Goal: Task Accomplishment & Management: Use online tool/utility

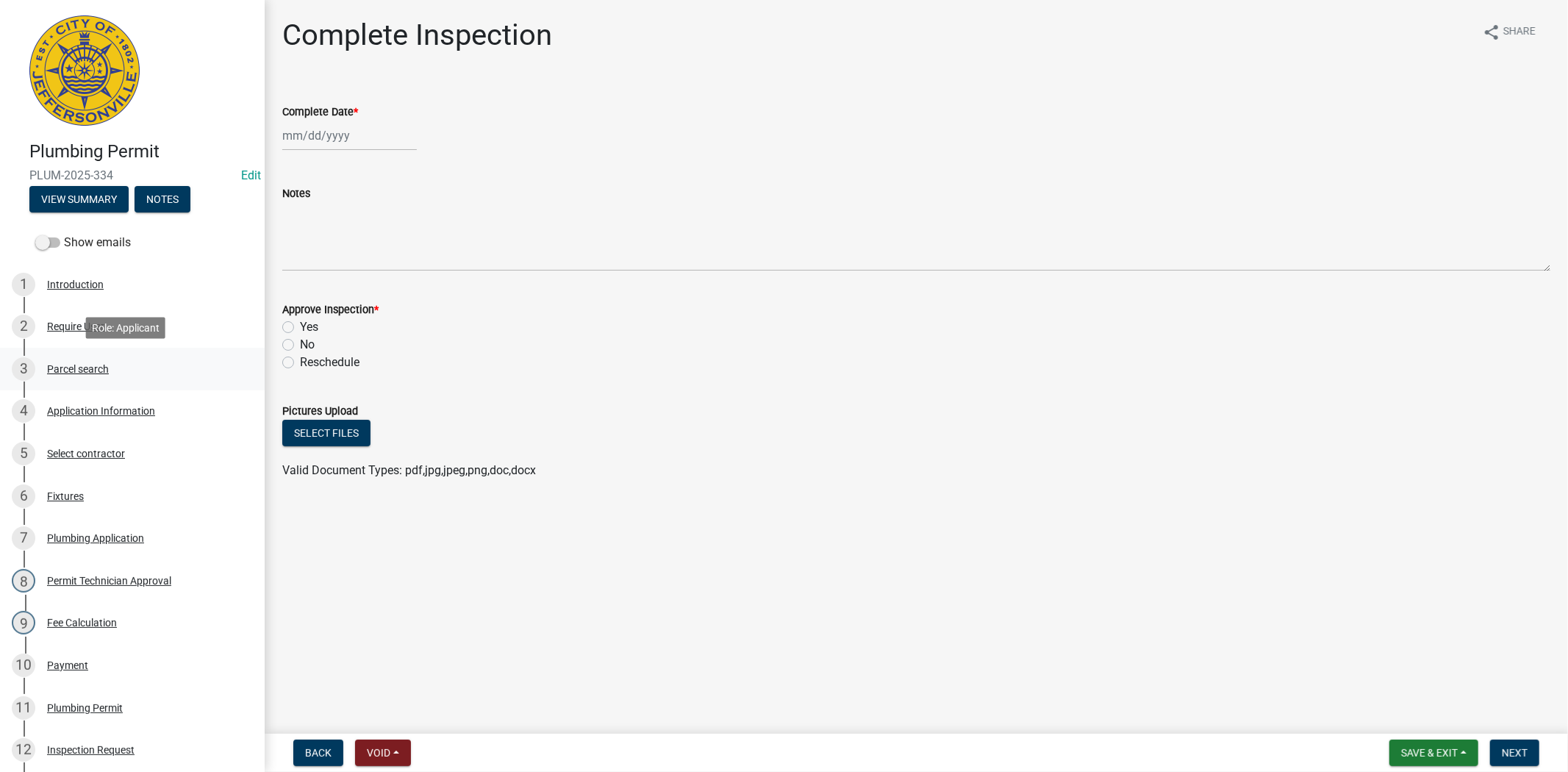
click at [77, 358] on div "3 Parcel search" at bounding box center [126, 370] width 230 height 24
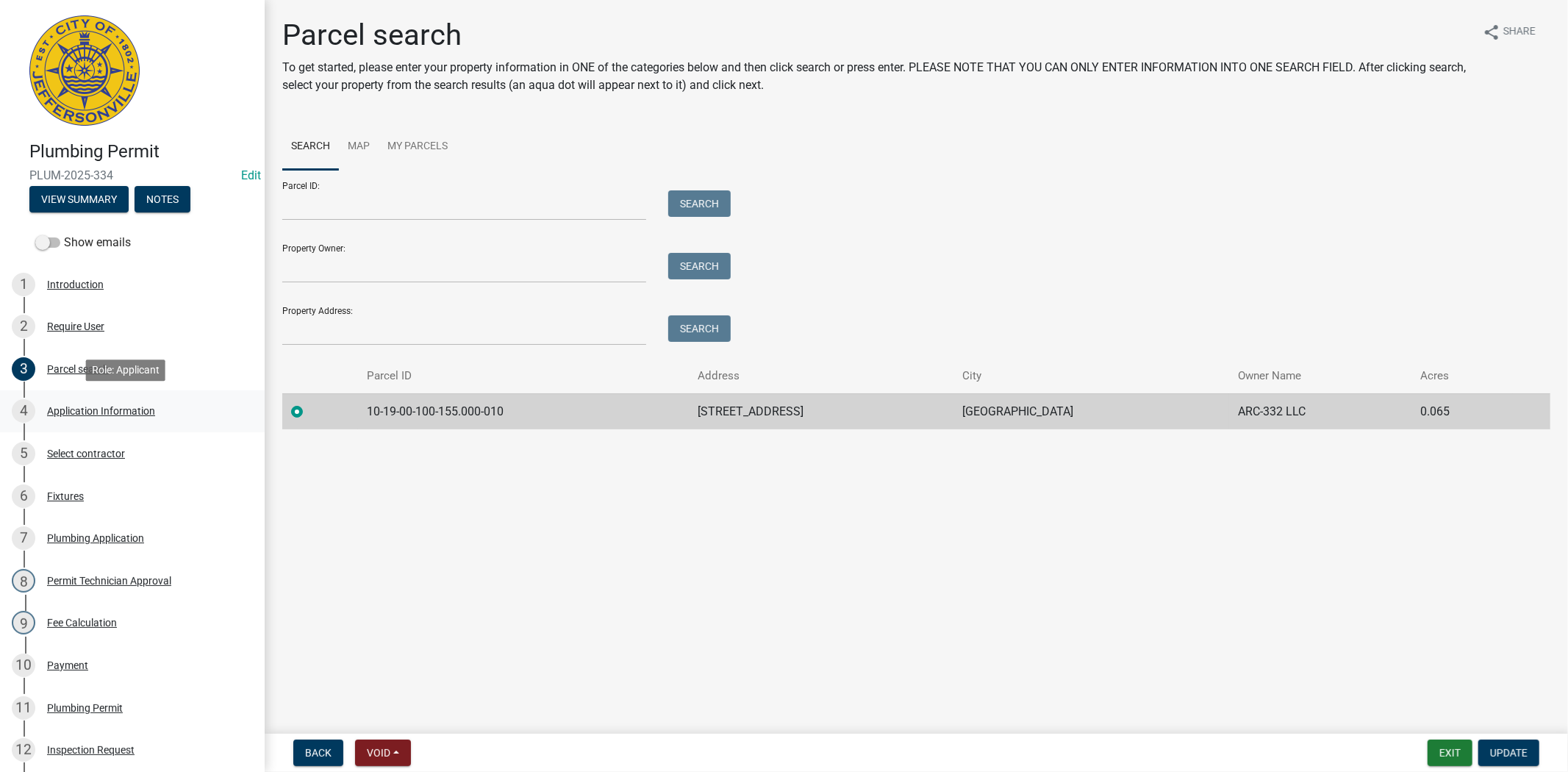
click at [75, 409] on div "Application Information" at bounding box center [101, 411] width 108 height 10
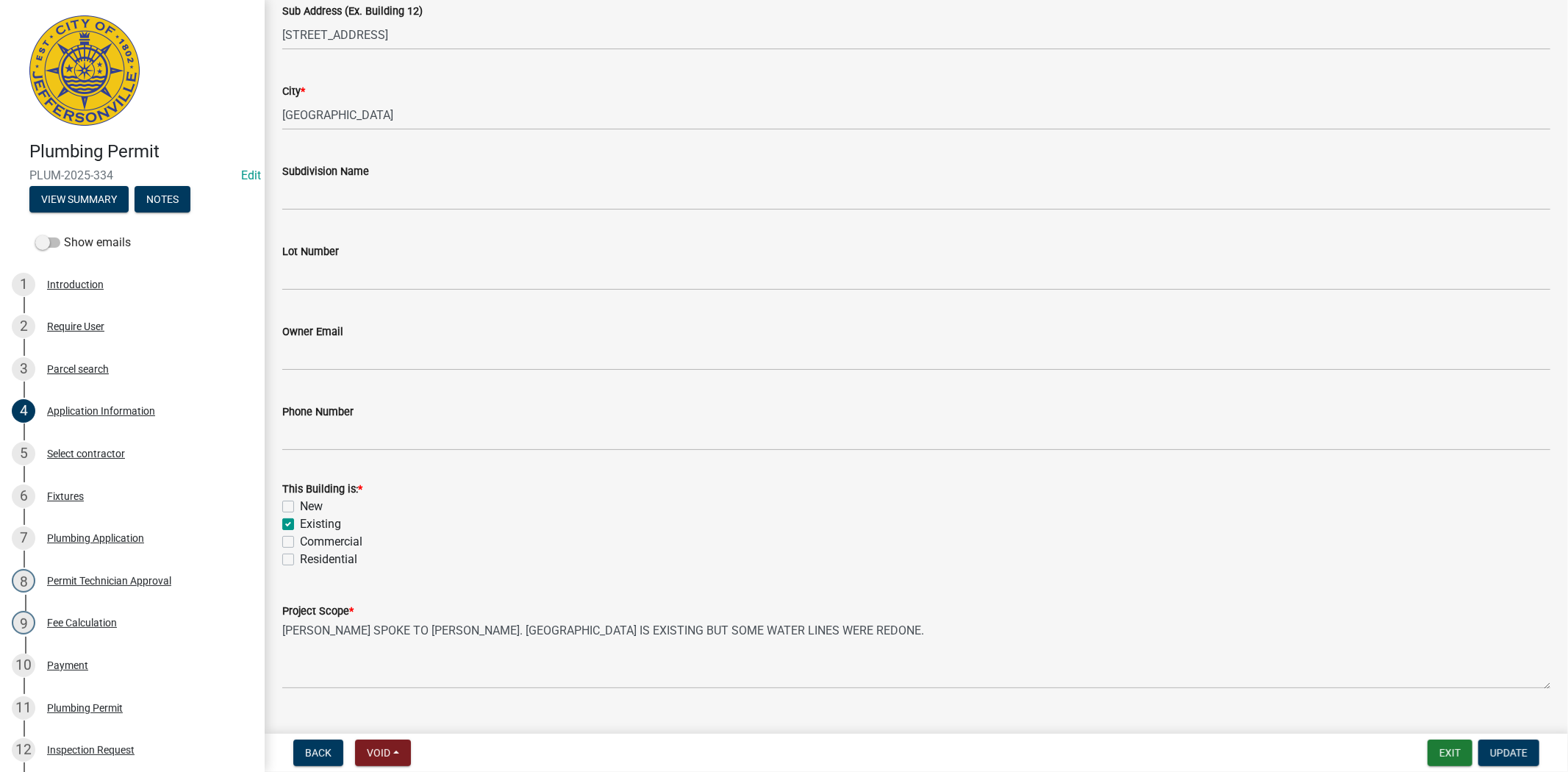
scroll to position [327, 0]
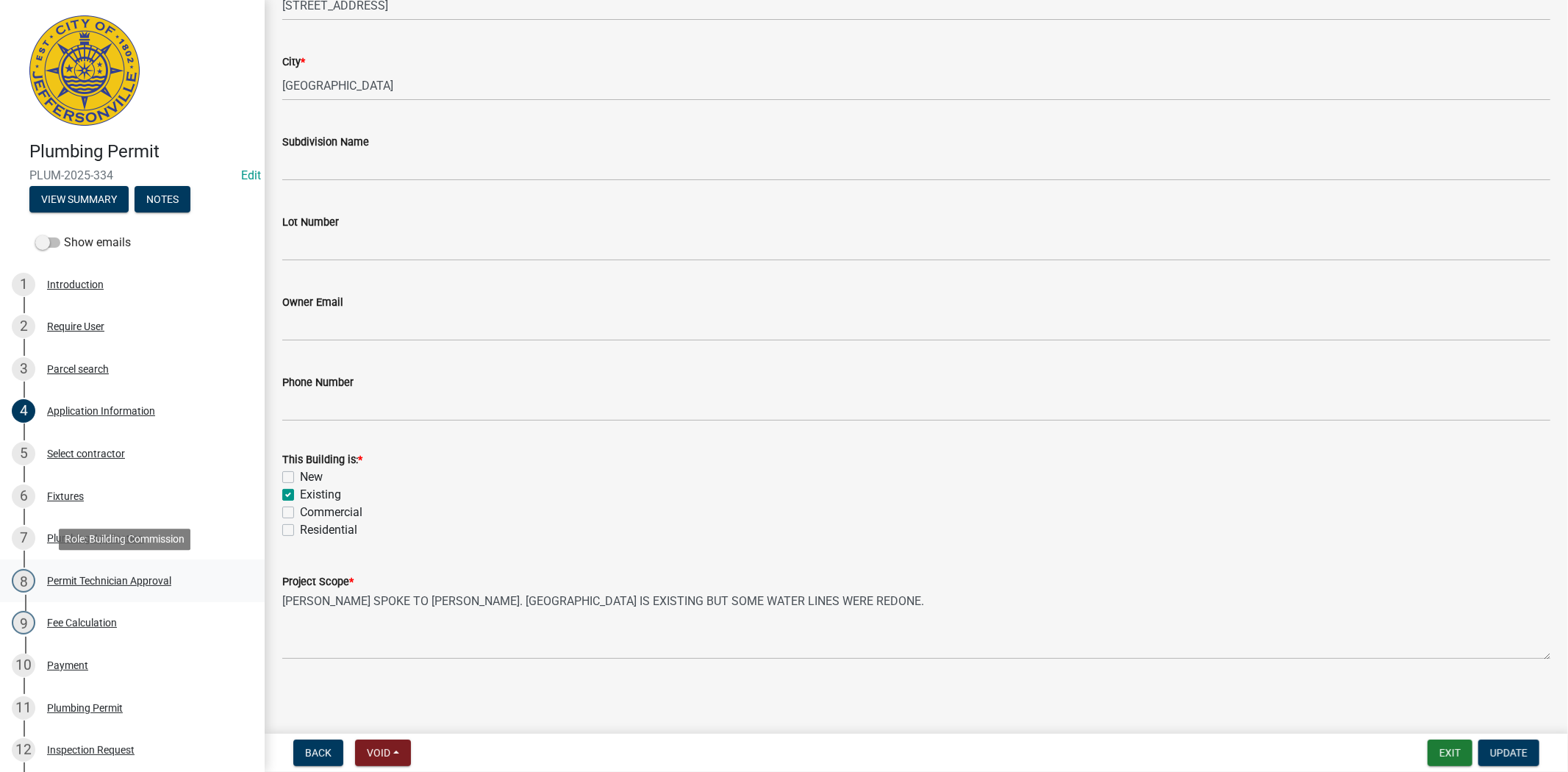
click at [78, 576] on div "Permit Technician Approval" at bounding box center [109, 581] width 125 height 10
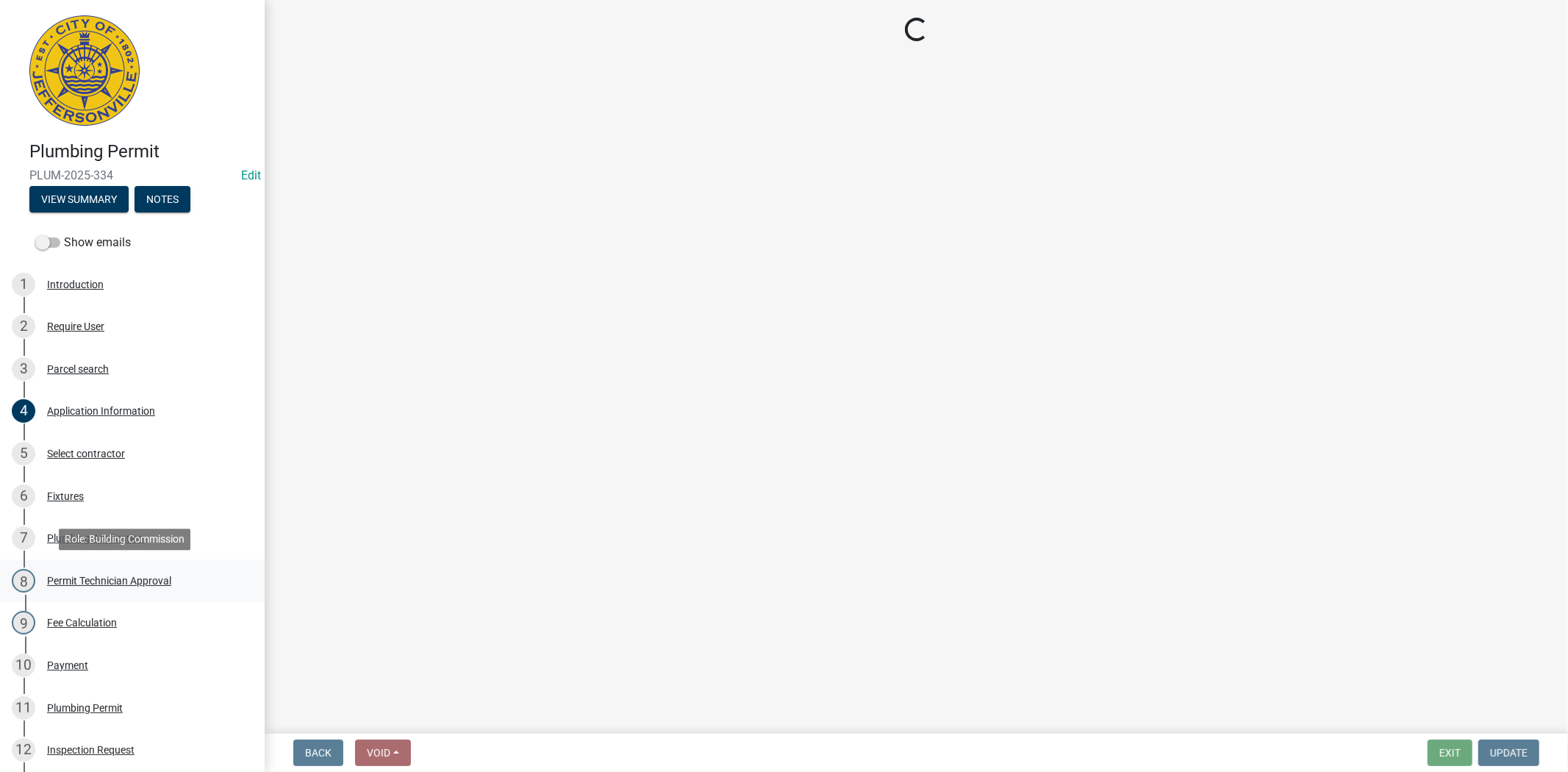
scroll to position [0, 0]
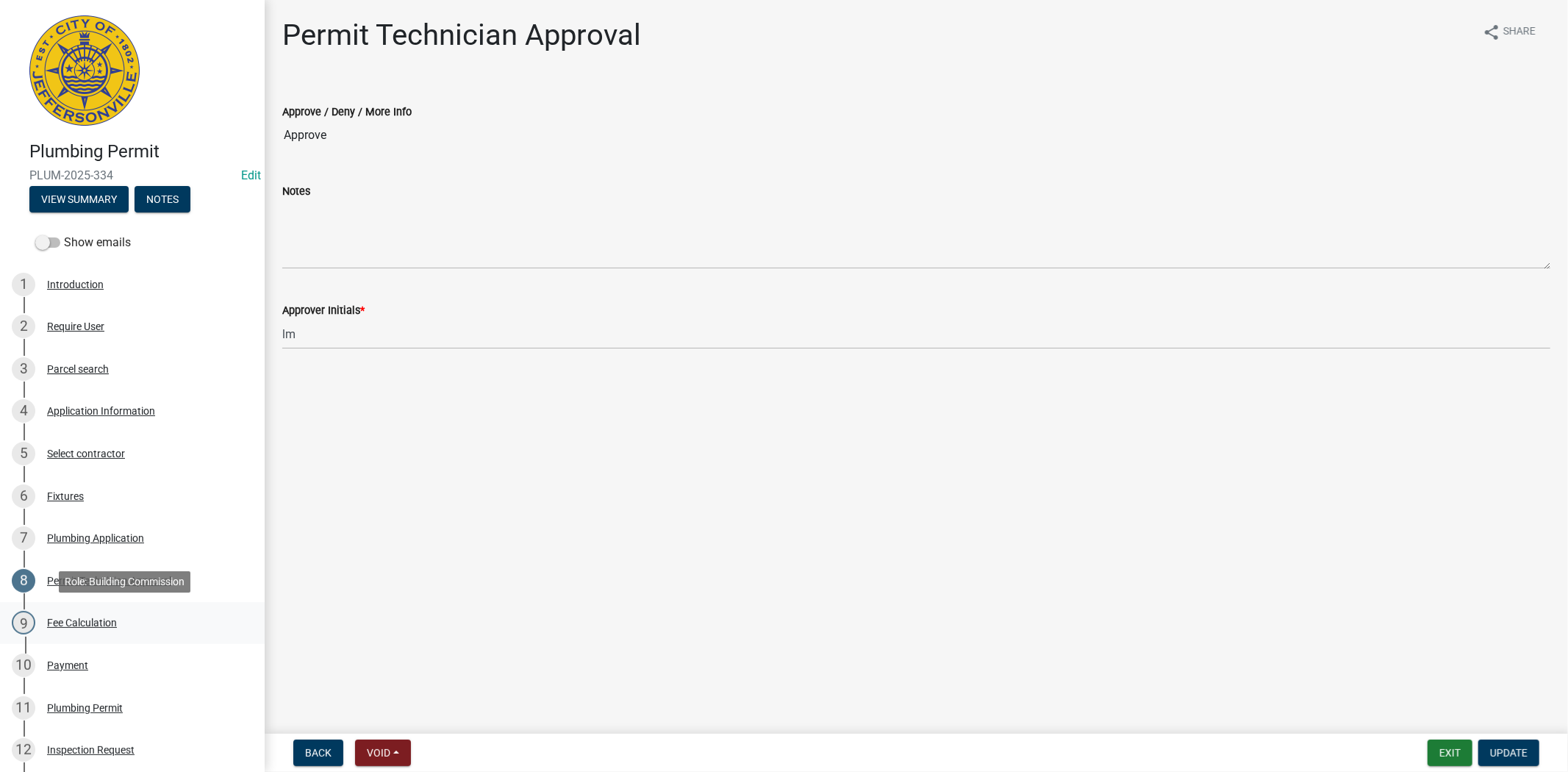
click at [85, 625] on div "Fee Calculation" at bounding box center [82, 623] width 70 height 10
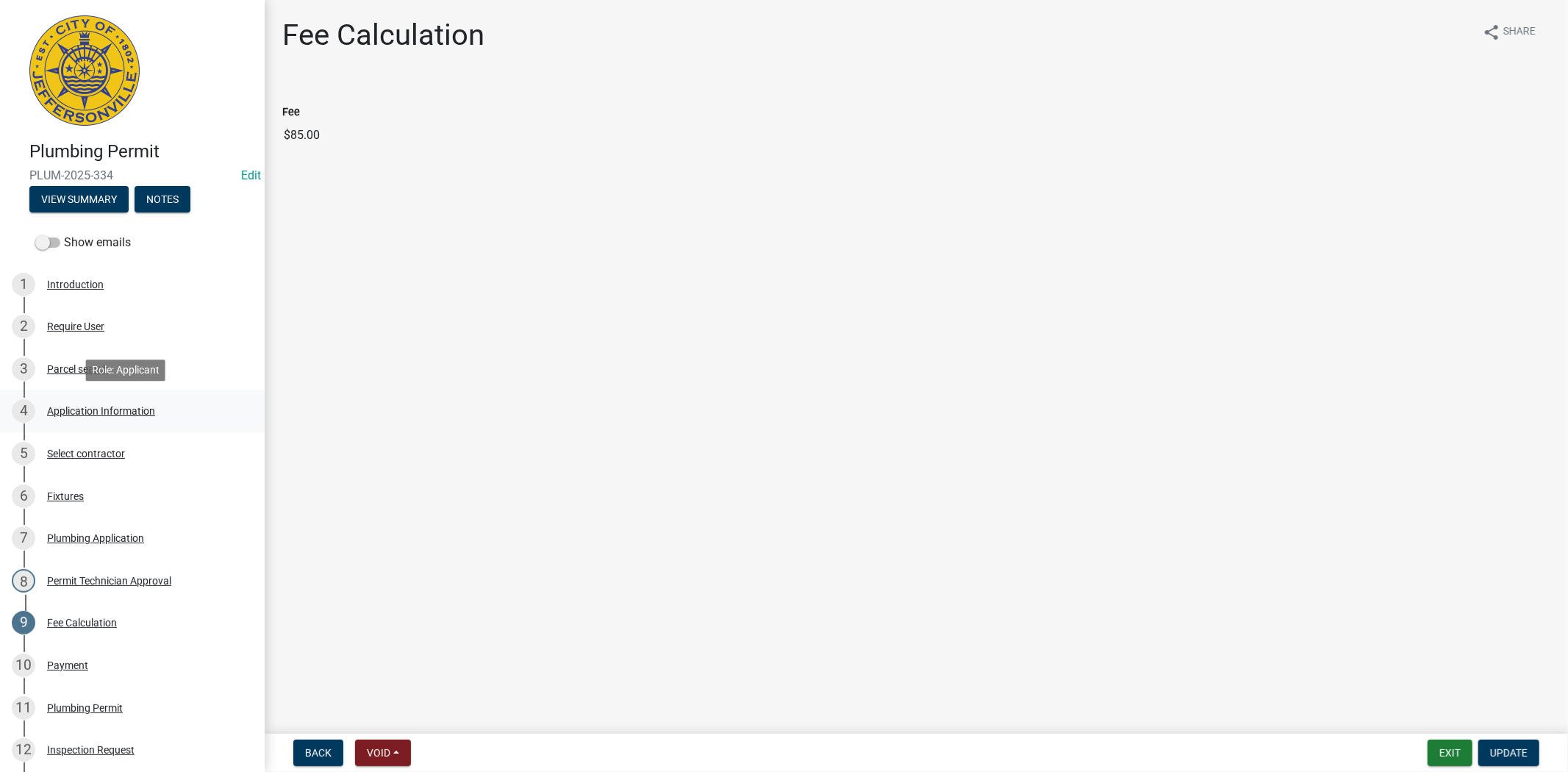
click at [129, 411] on div "Application Information" at bounding box center [101, 411] width 108 height 10
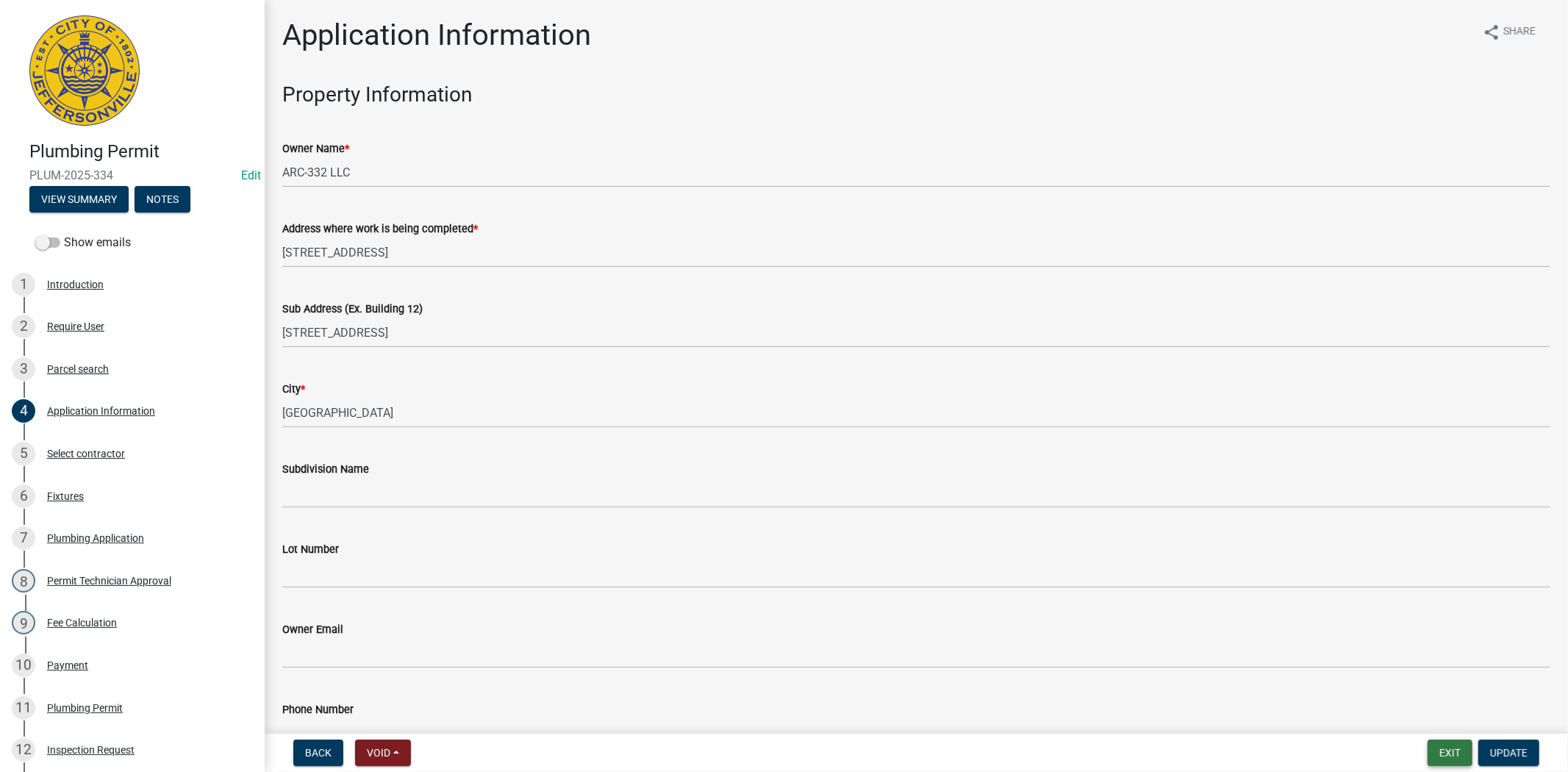
click at [1450, 746] on button "Exit" at bounding box center [1450, 753] width 45 height 26
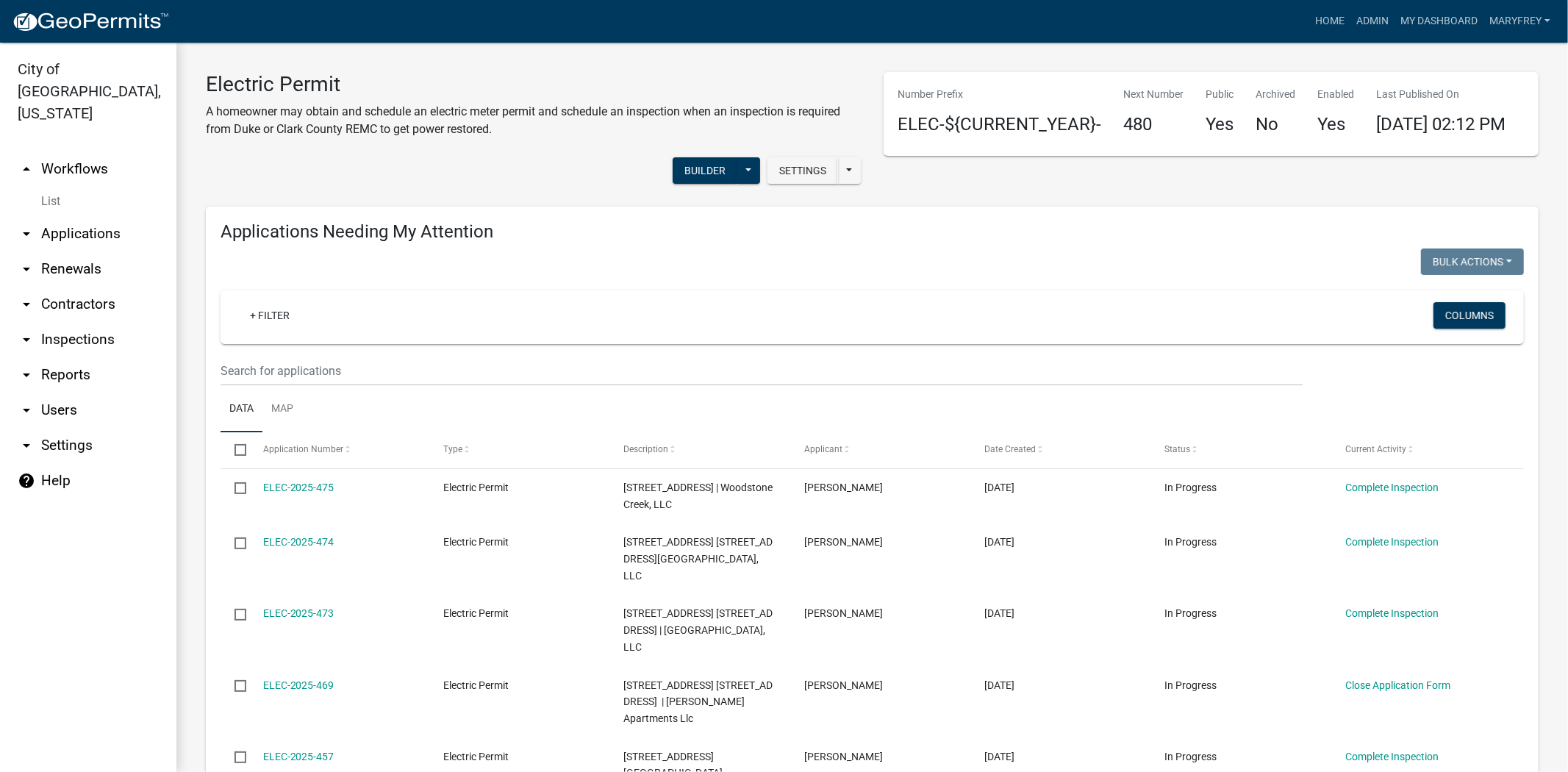
click at [79, 216] on link "arrow_drop_down Applications" at bounding box center [88, 233] width 177 height 35
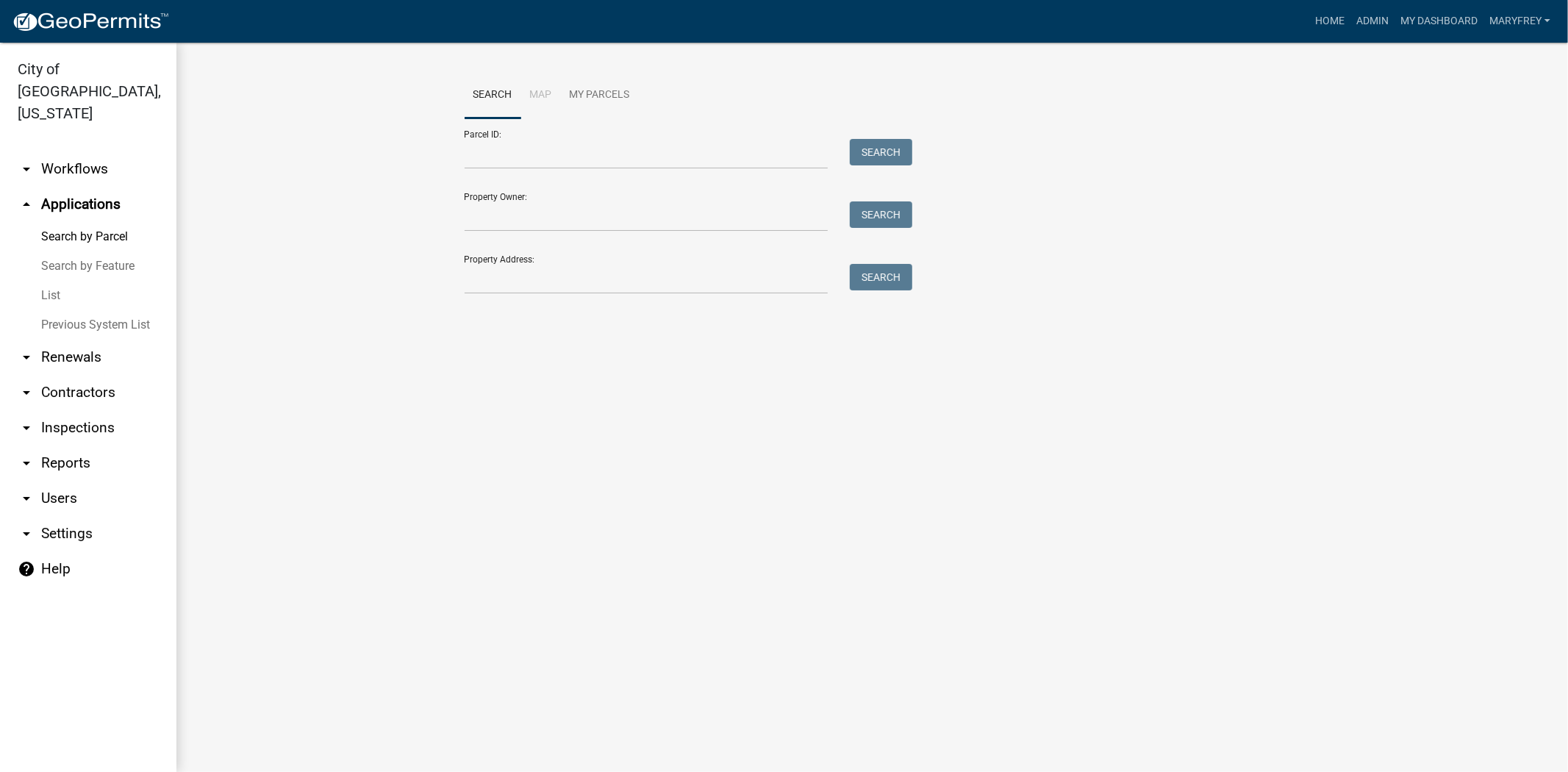
click at [85, 151] on link "arrow_drop_down Workflows" at bounding box center [88, 168] width 177 height 35
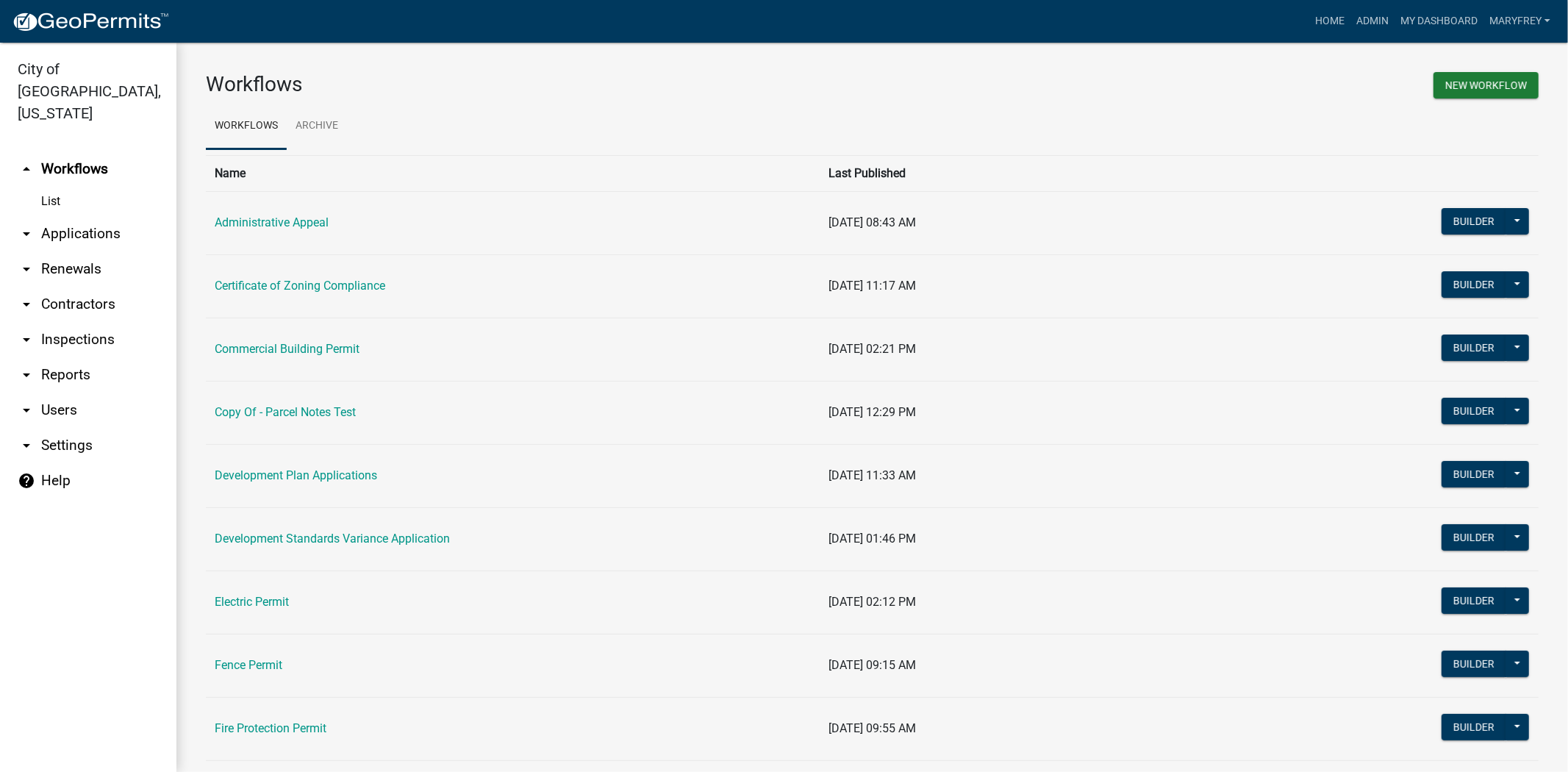
click at [303, 358] on td "Commercial Building Permit" at bounding box center [513, 349] width 615 height 63
click at [305, 349] on link "Commercial Building Permit" at bounding box center [288, 349] width 145 height 14
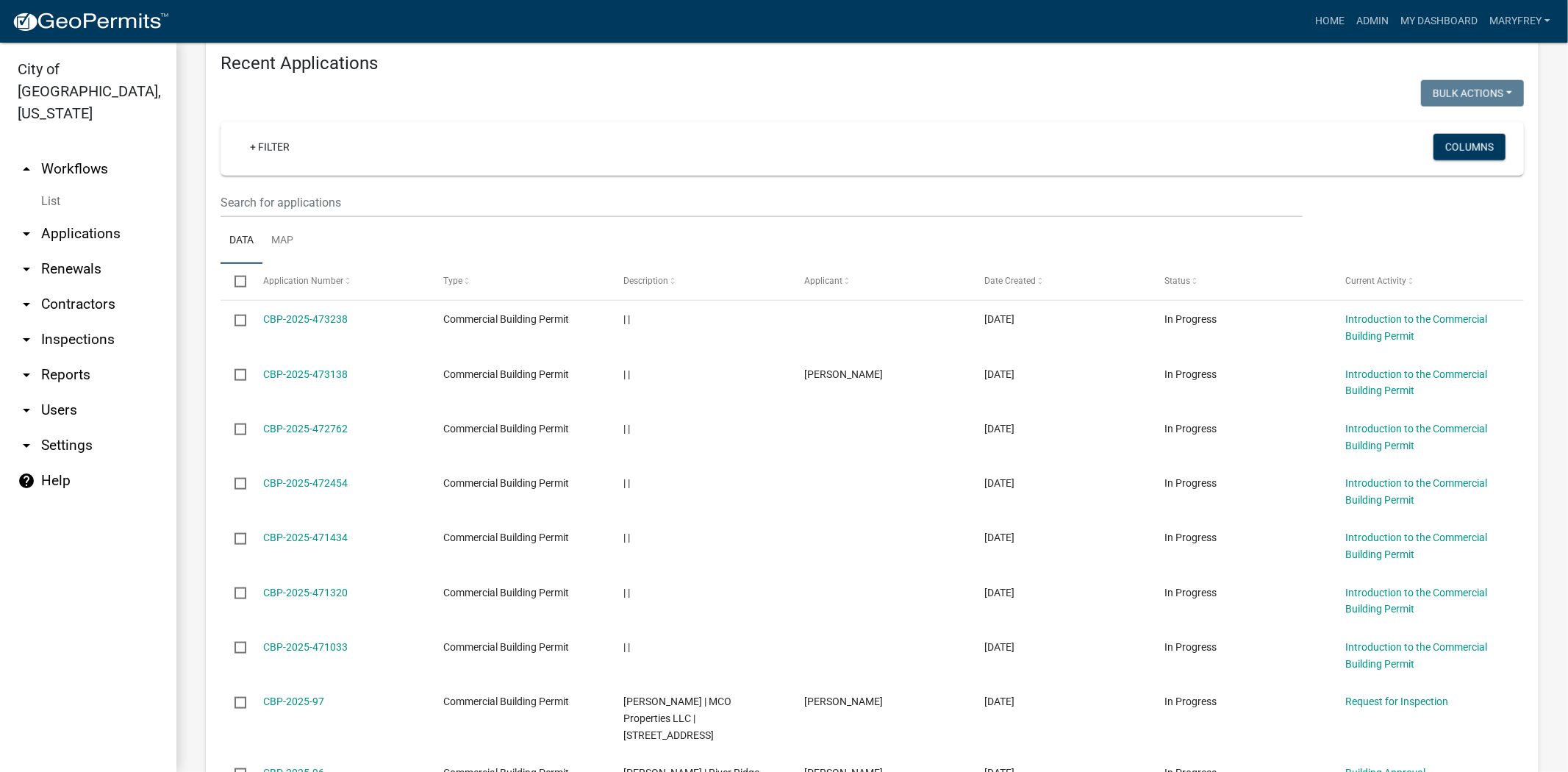
scroll to position [1373, 0]
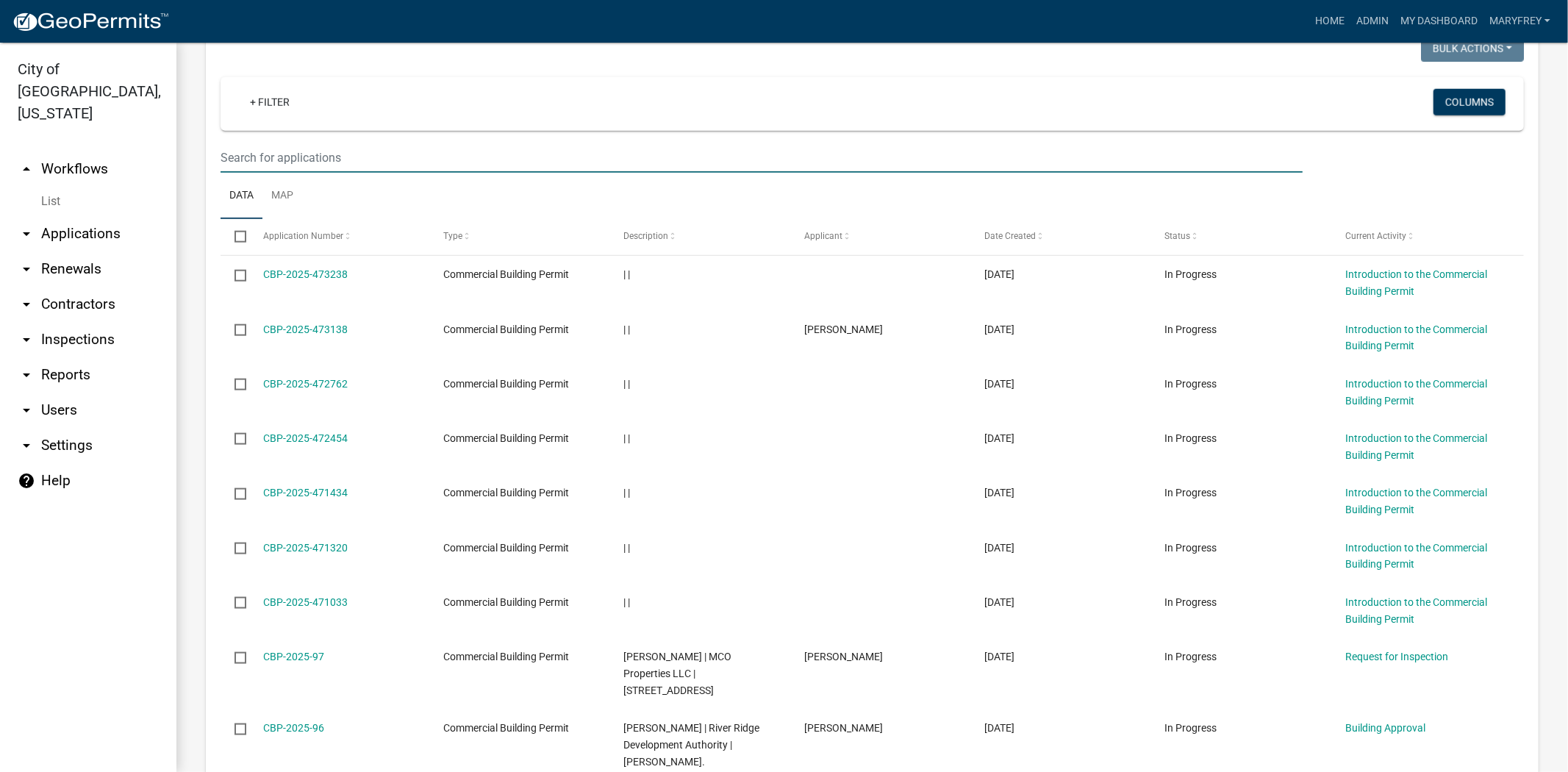
drag, startPoint x: 253, startPoint y: 82, endPoint x: 246, endPoint y: 92, distance: 12.2
click at [253, 143] on input "text" at bounding box center [761, 157] width 1082 height 30
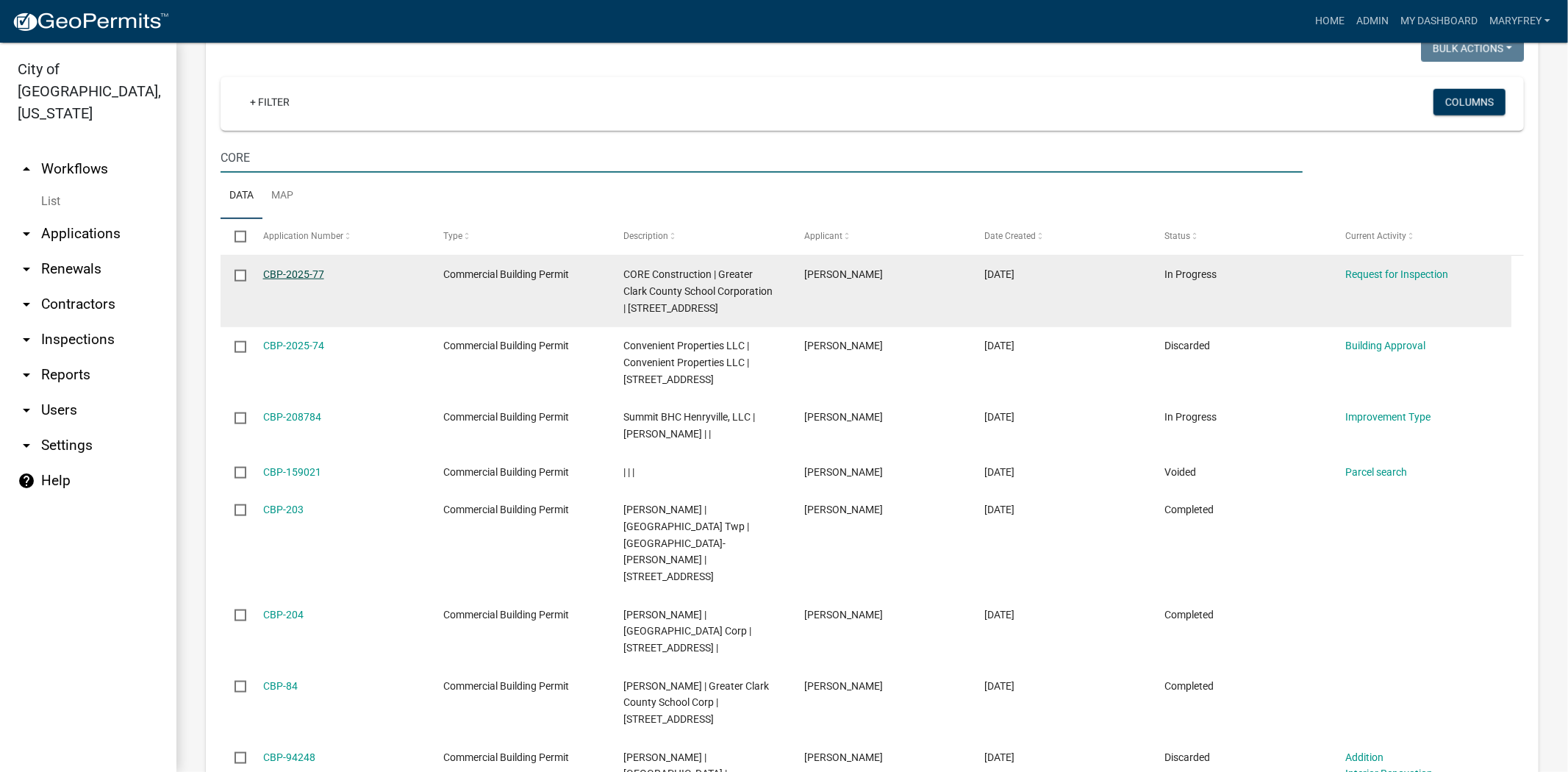
type input "CORE"
click at [275, 268] on link "CBP-2025-77" at bounding box center [293, 274] width 61 height 12
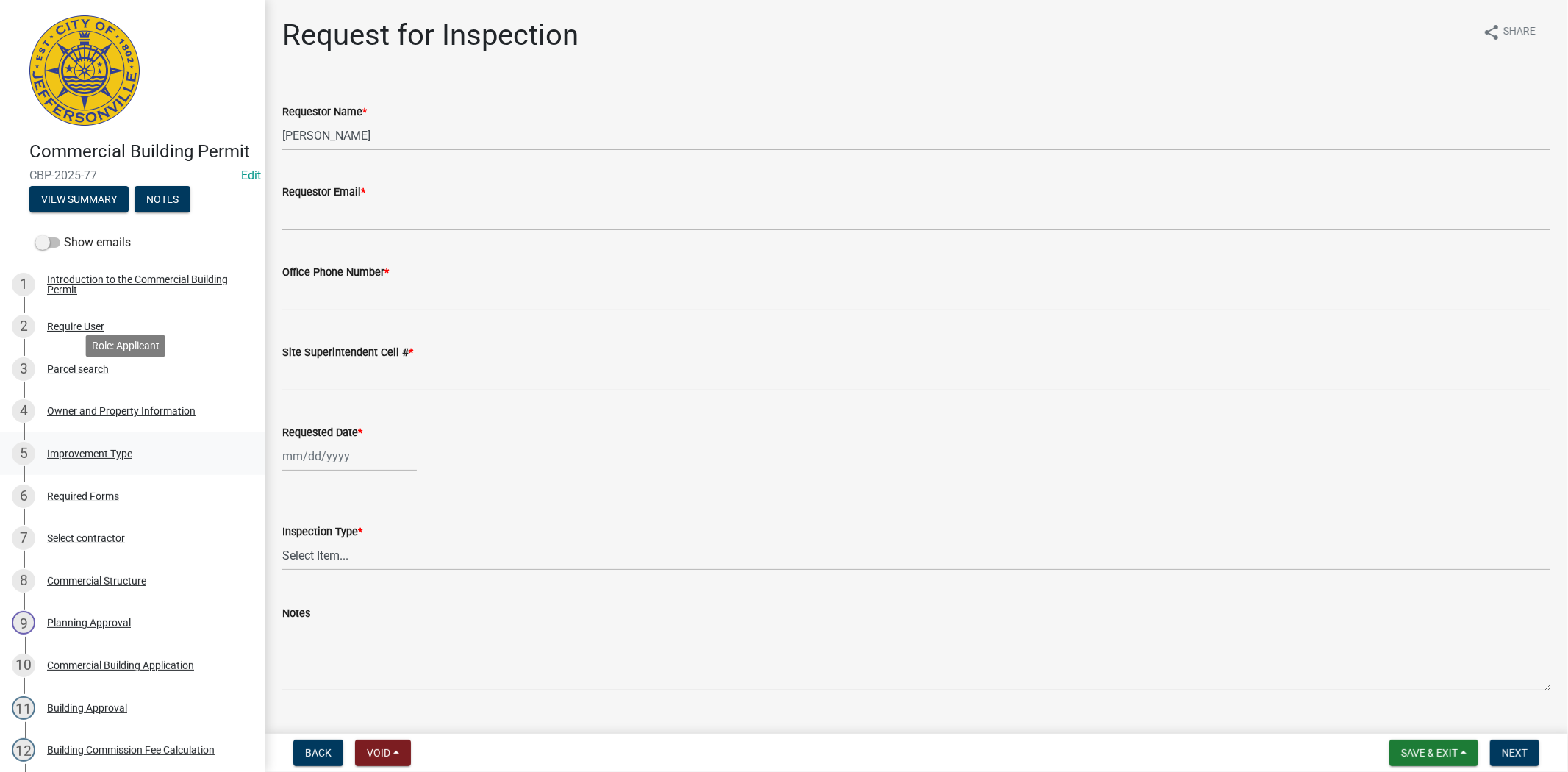
click at [114, 385] on ul "1 Introduction to the Commercial Building Permit 2 Require User 3 Parcel search…" at bounding box center [132, 665] width 265 height 816
click at [93, 459] on div "Improvement Type" at bounding box center [90, 453] width 85 height 10
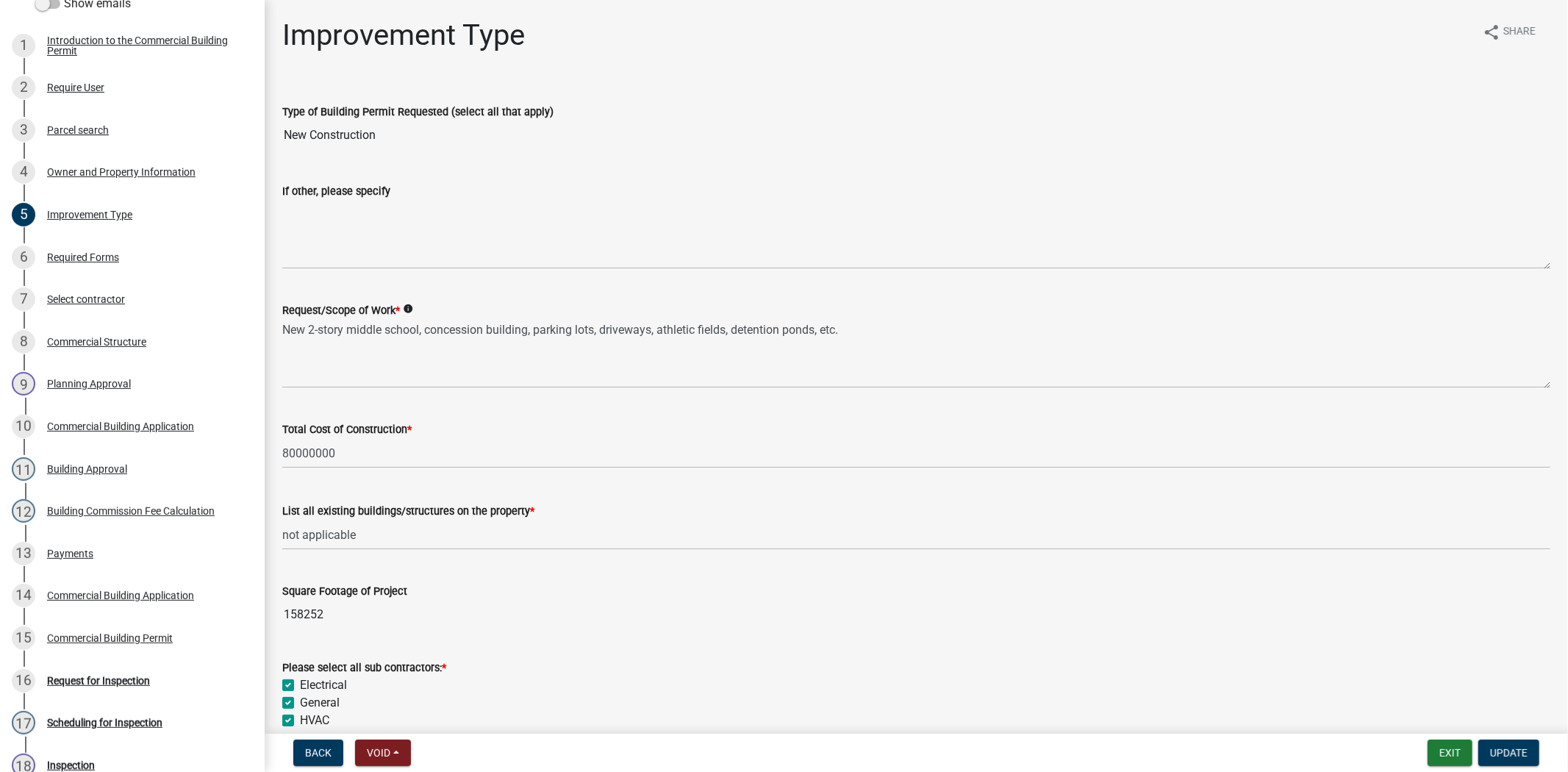
scroll to position [197, 0]
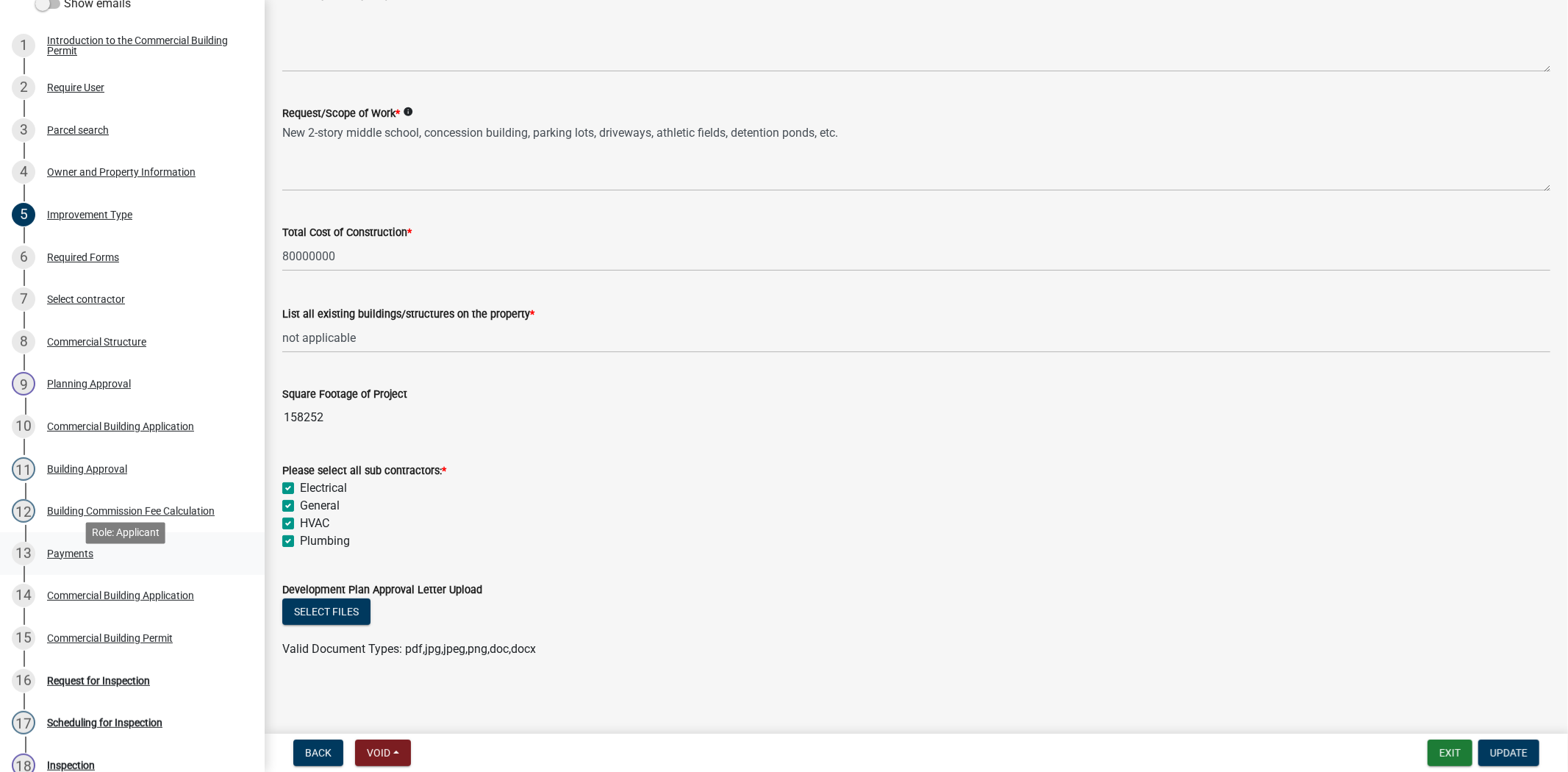
click at [63, 559] on div "Payments" at bounding box center [70, 554] width 46 height 10
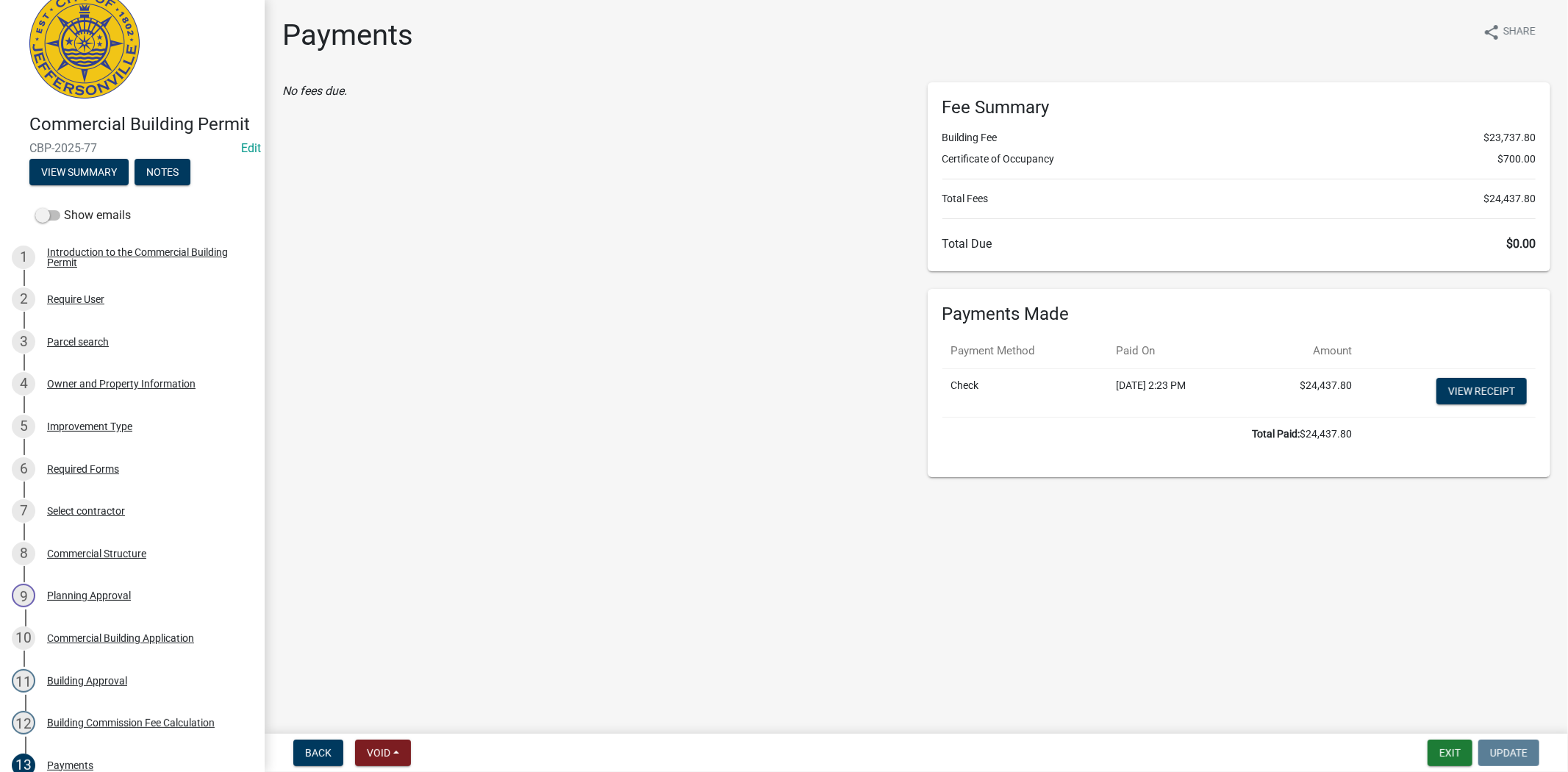
scroll to position [15, 0]
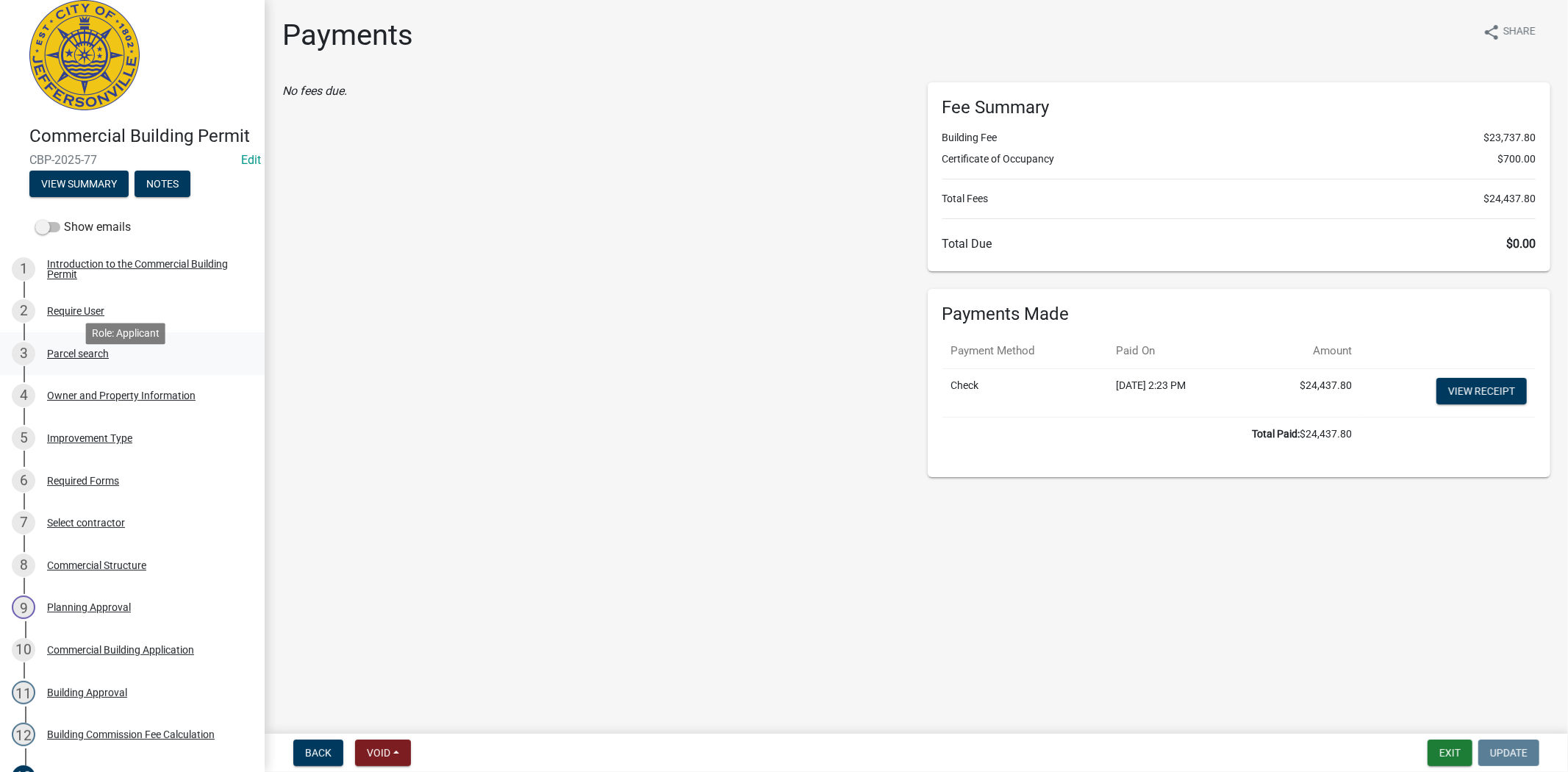
click at [61, 359] on div "Parcel search" at bounding box center [78, 354] width 61 height 10
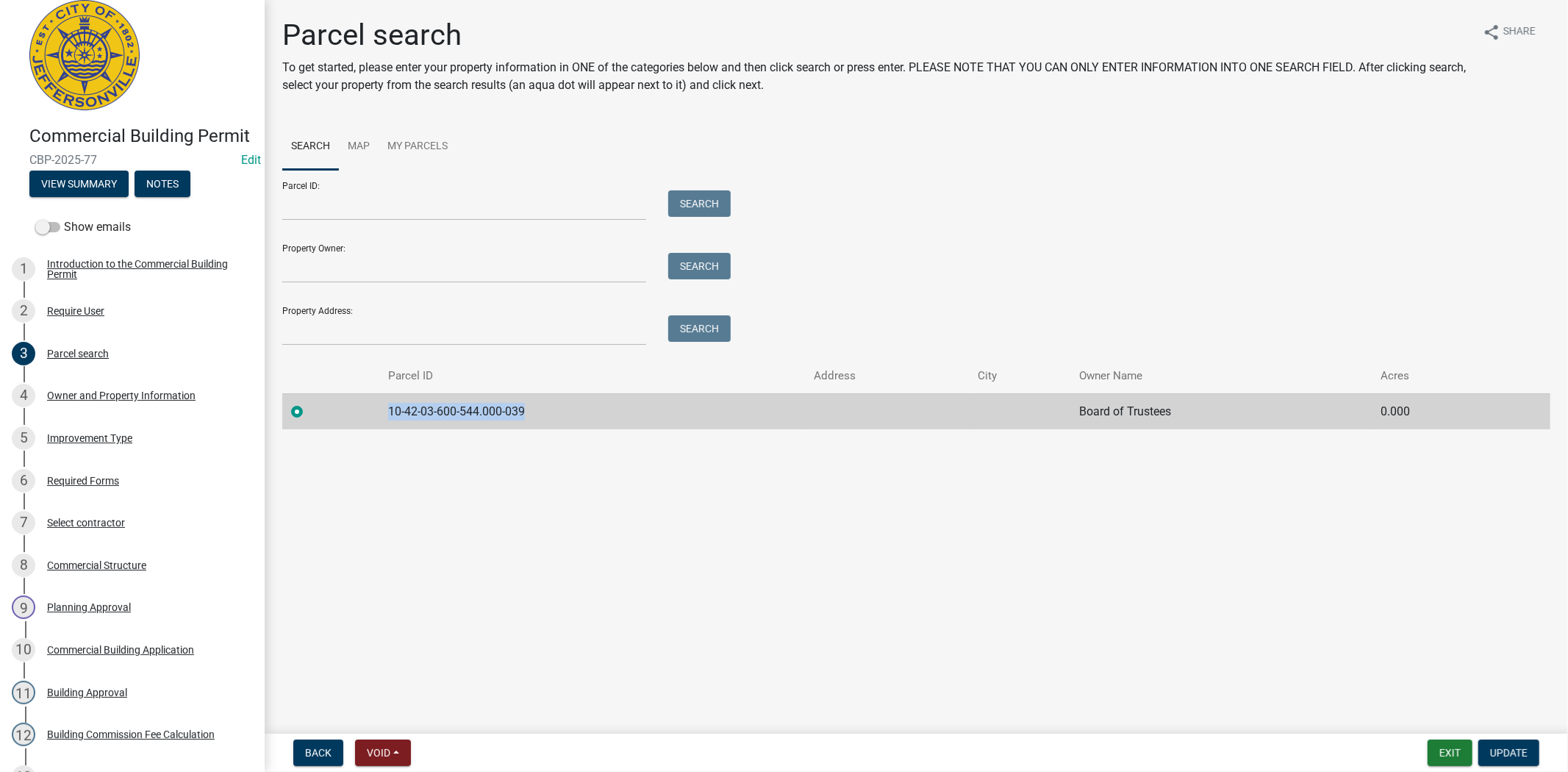
drag, startPoint x: 550, startPoint y: 413, endPoint x: 405, endPoint y: 427, distance: 145.7
click at [381, 410] on td "10-42-03-600-544.000-039" at bounding box center [592, 412] width 426 height 36
copy td "10-42-03-600-544.000-039"
click at [1449, 751] on button "Exit" at bounding box center [1450, 753] width 45 height 26
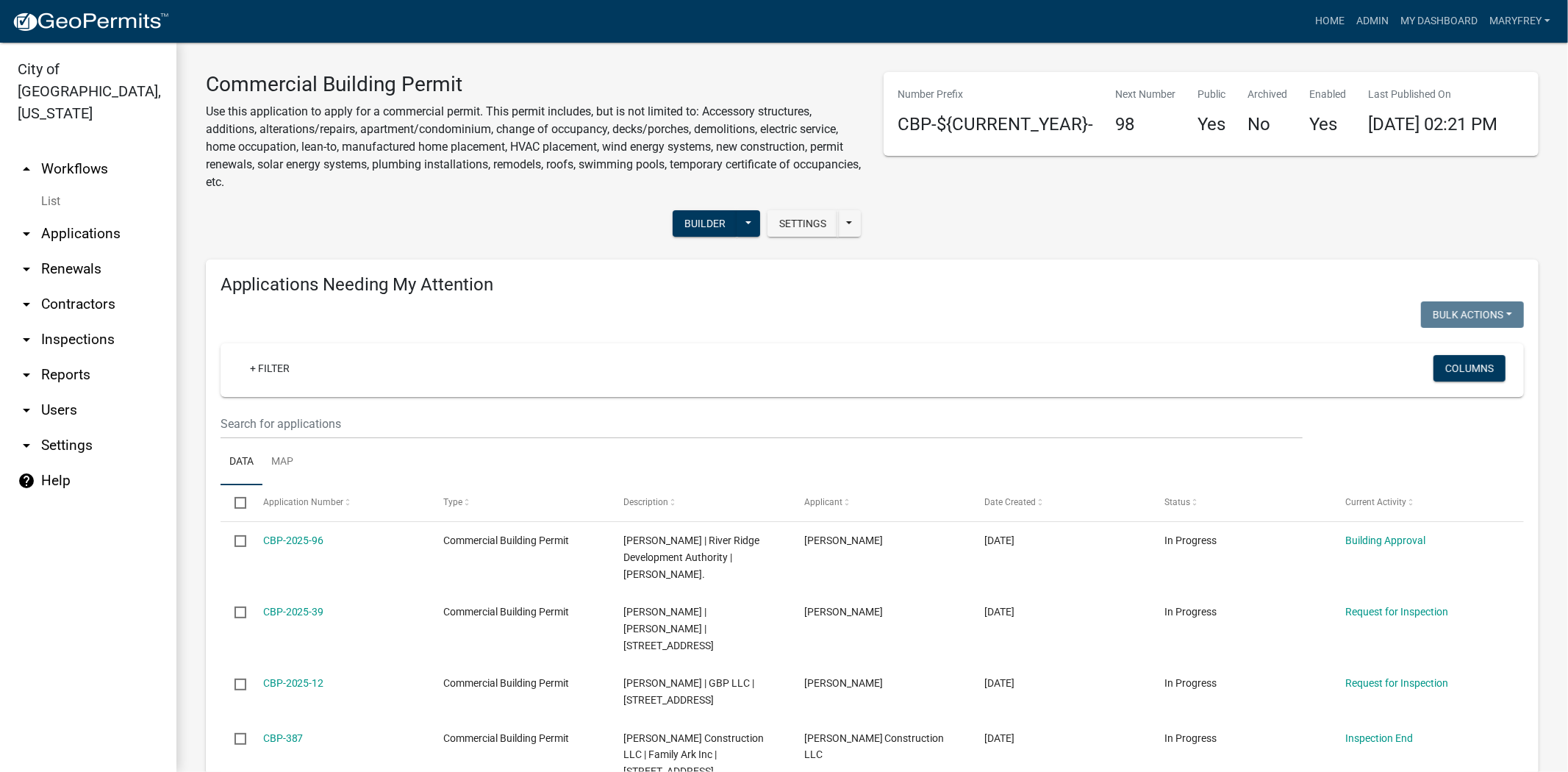
click at [93, 216] on link "arrow_drop_down Applications" at bounding box center [88, 233] width 177 height 35
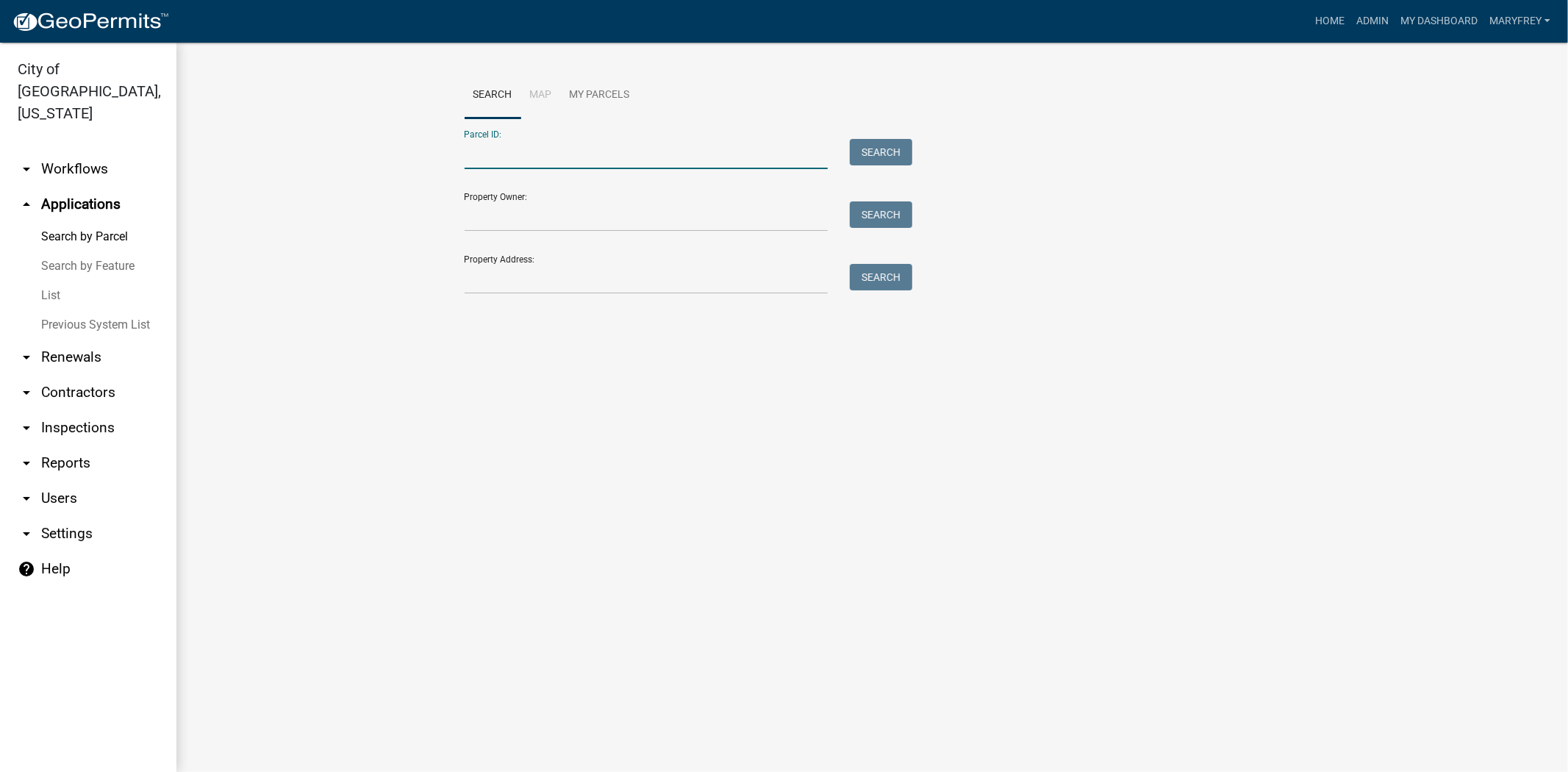
paste input "10-42-03-600-544.000-039"
type input "10-42-03-600-544.000-039"
click at [899, 150] on button "Search" at bounding box center [881, 152] width 62 height 26
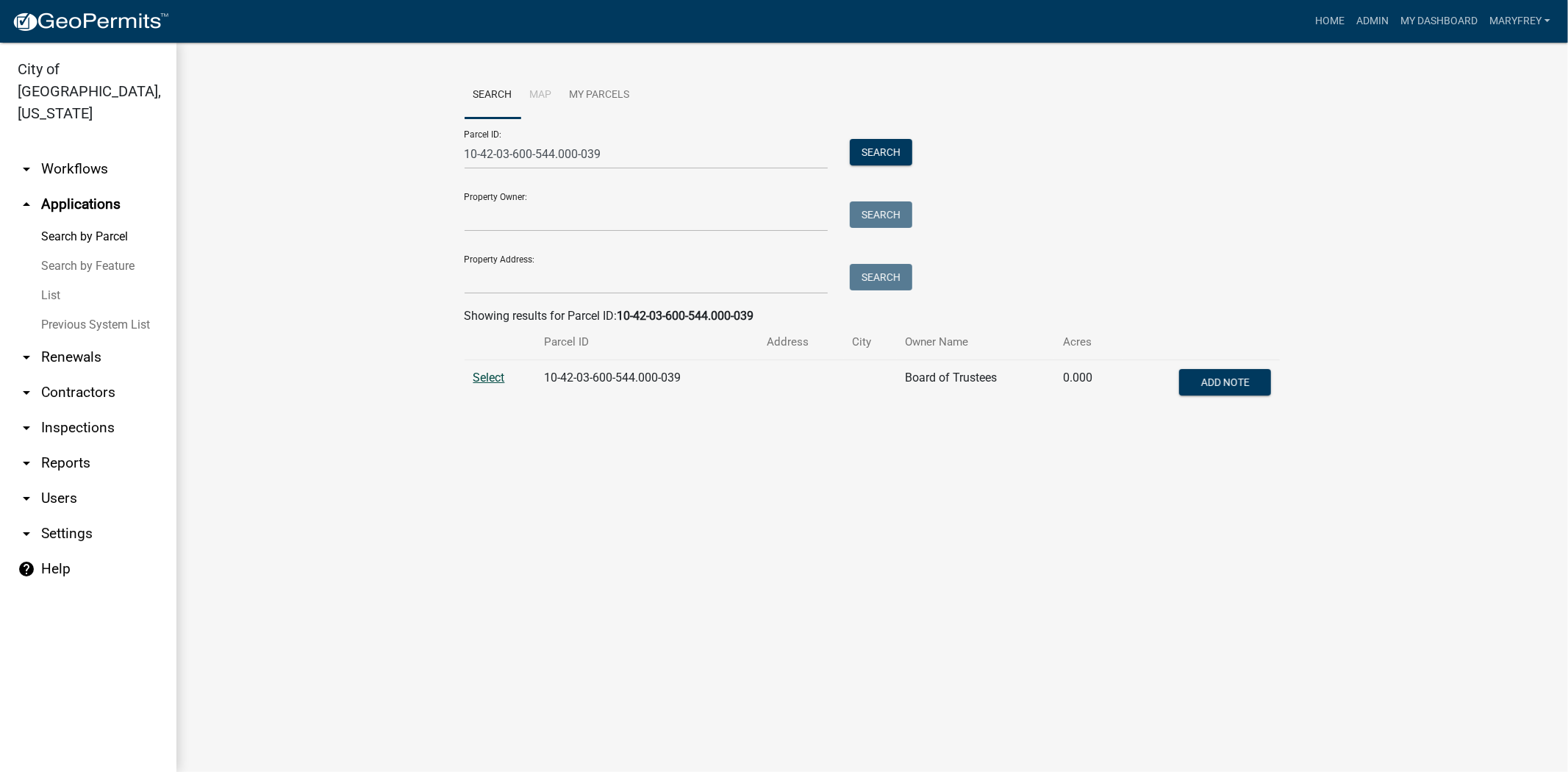
click at [493, 377] on span "Select" at bounding box center [489, 377] width 32 height 14
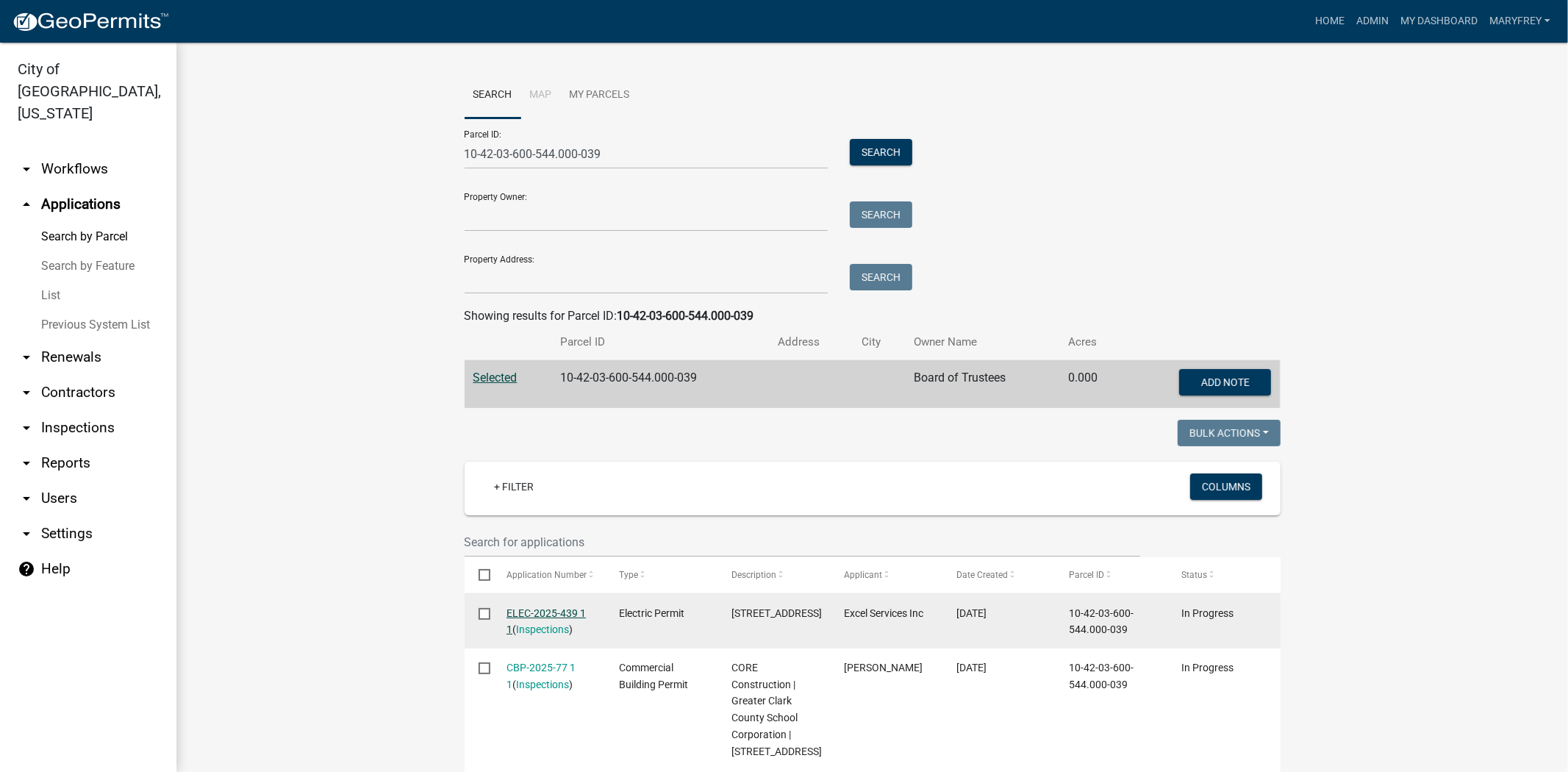
click at [557, 613] on link "ELEC-2025-439 1 1" at bounding box center [545, 622] width 79 height 29
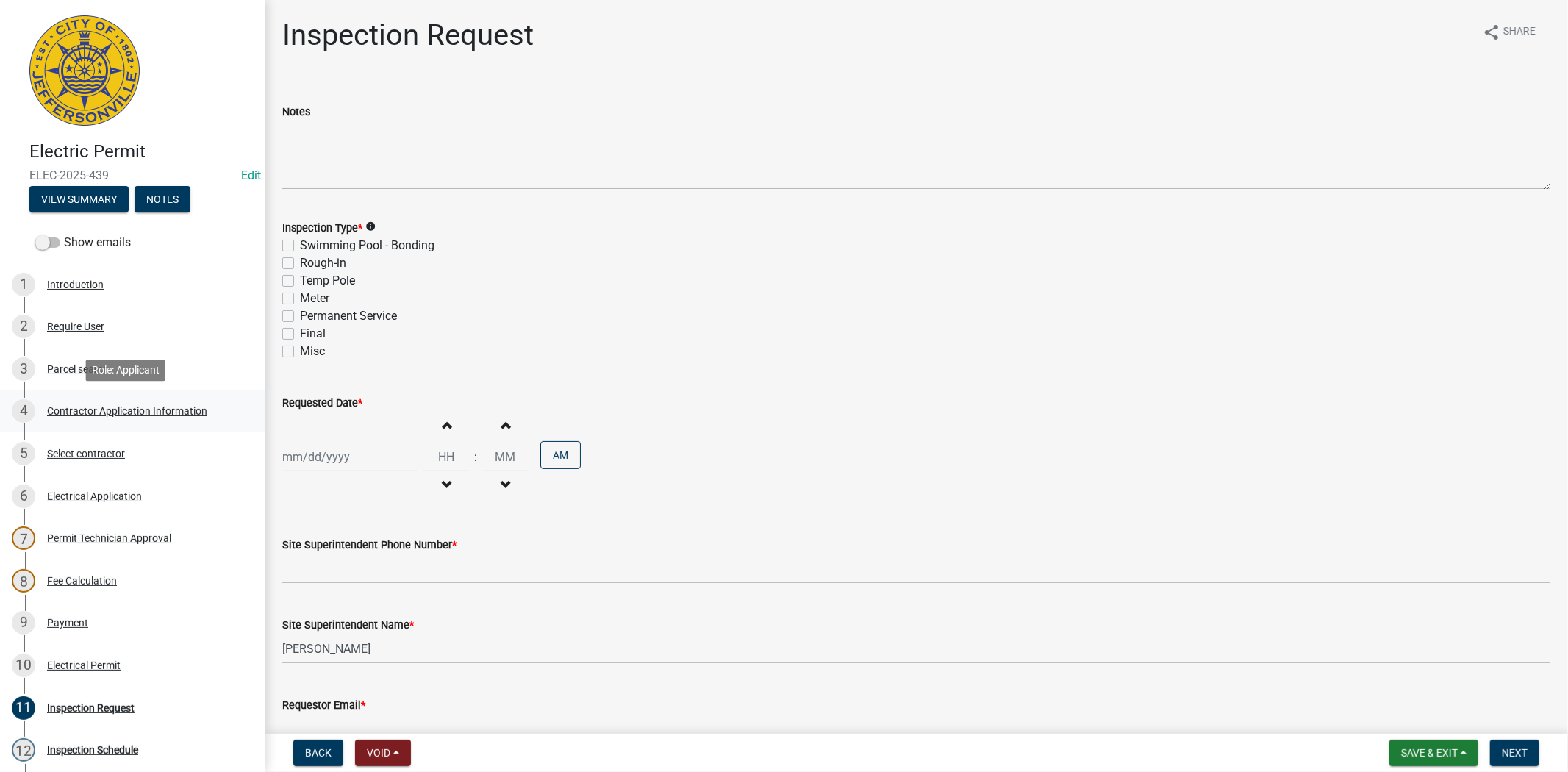
click at [100, 413] on div "Contractor Application Information" at bounding box center [127, 411] width 160 height 10
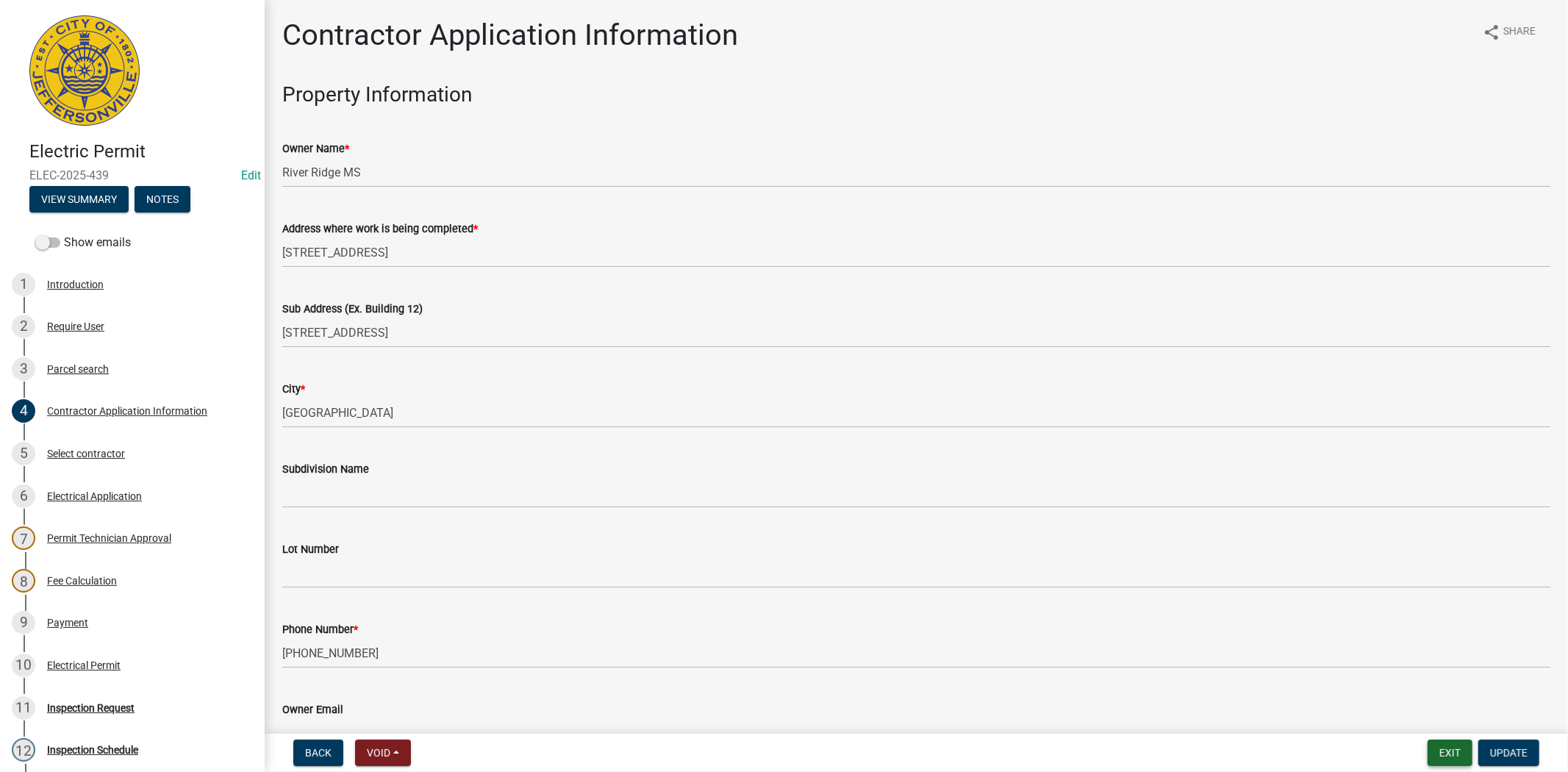
click at [1452, 753] on button "Exit" at bounding box center [1450, 753] width 45 height 26
